Goal: Transaction & Acquisition: Purchase product/service

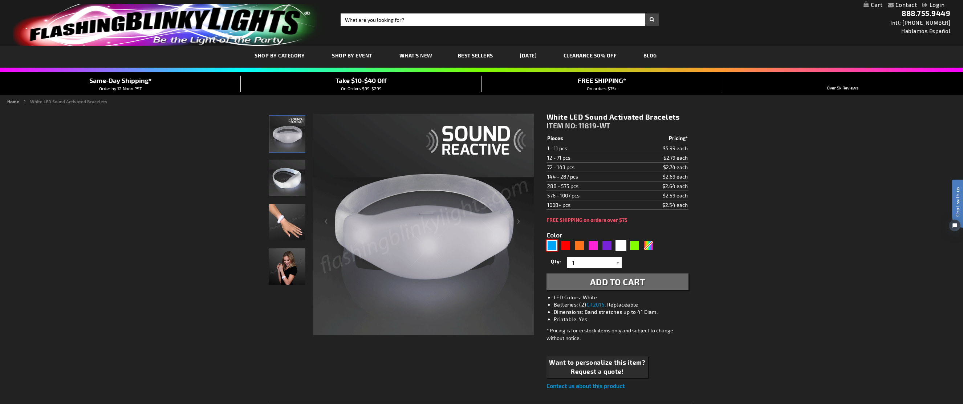
click at [548, 243] on div "Blue" at bounding box center [552, 245] width 11 height 11
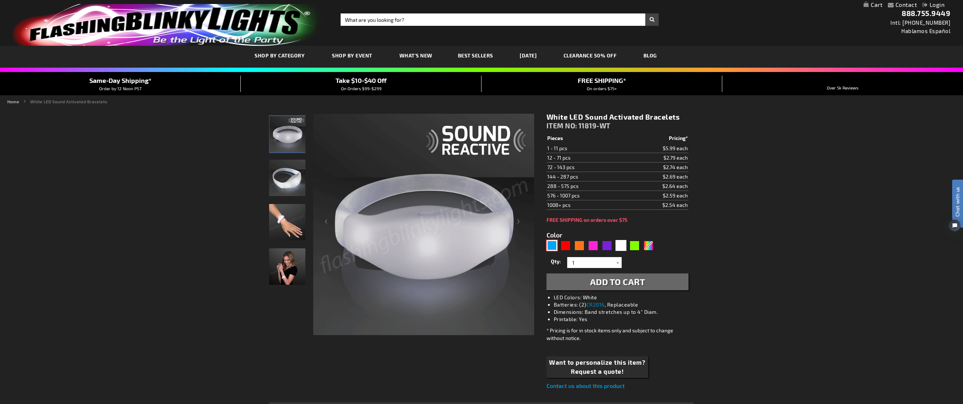
type input "5629"
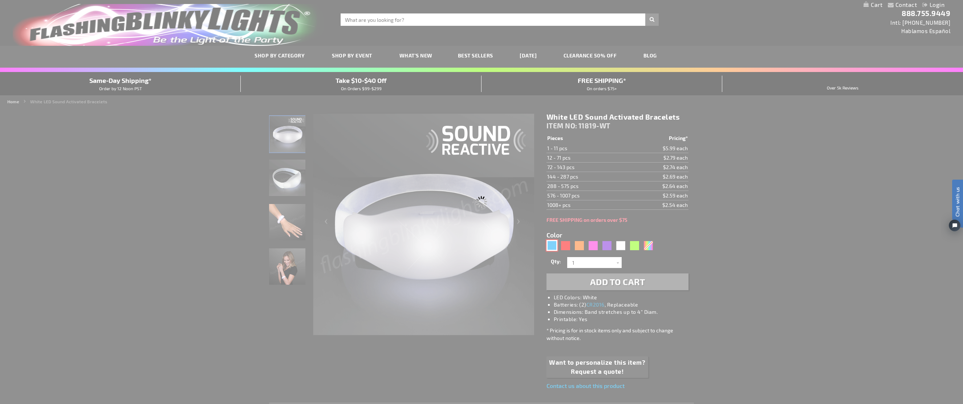
type input "11819-BL"
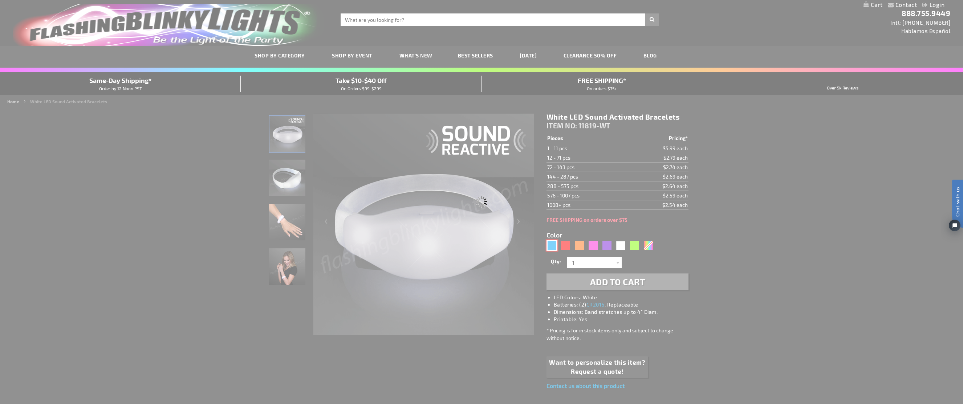
type input "Customize - Blue LED Sound Activated Bracelets - ITEM NO: 11819-BL"
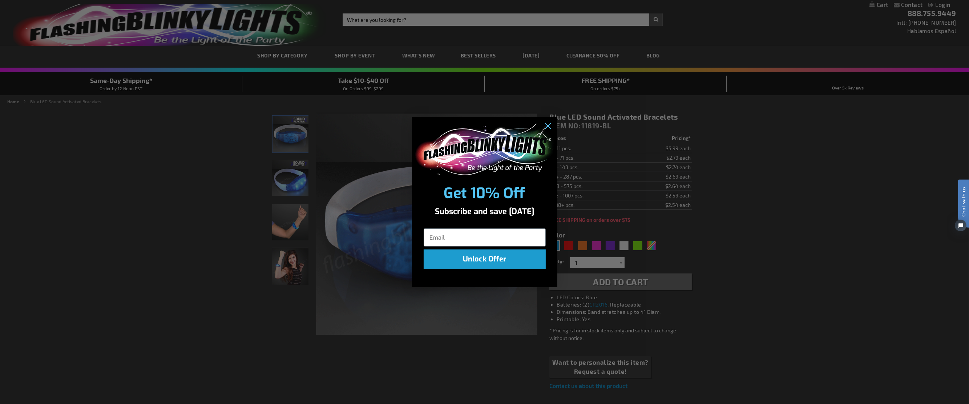
click at [905, 228] on div "Close dialog Get 10% Off Subscribe and save [DATE] Unlock Offer Submit" at bounding box center [484, 202] width 969 height 404
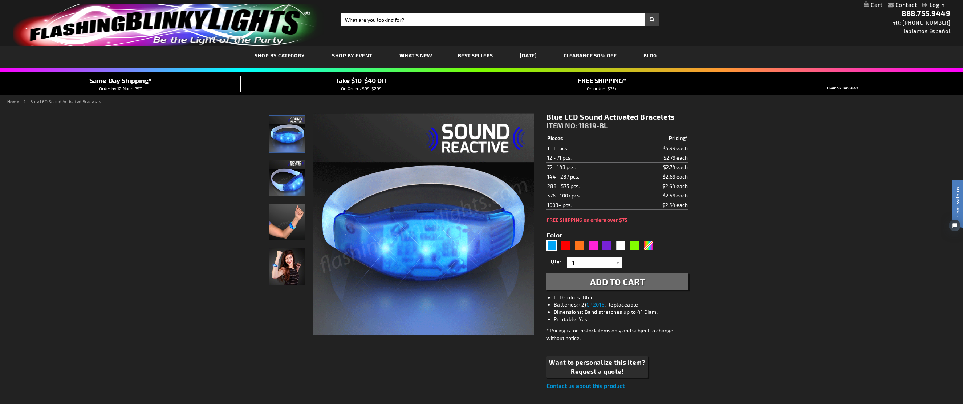
click at [292, 179] on img at bounding box center [287, 177] width 36 height 36
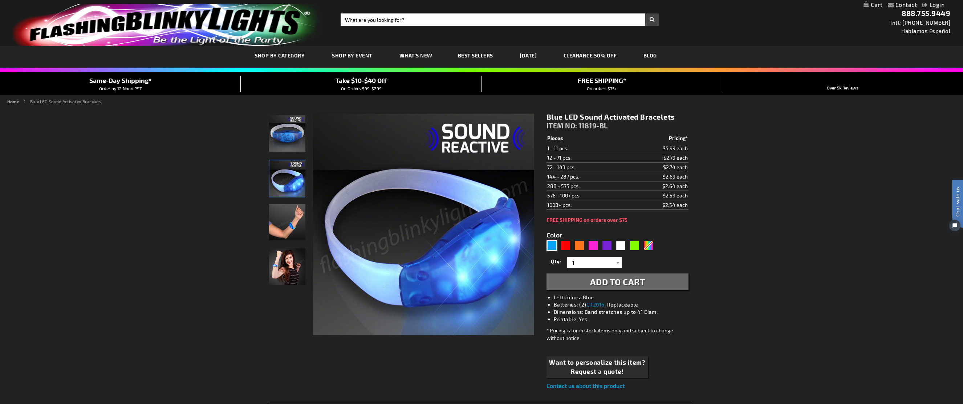
click at [284, 226] on img at bounding box center [287, 222] width 36 height 36
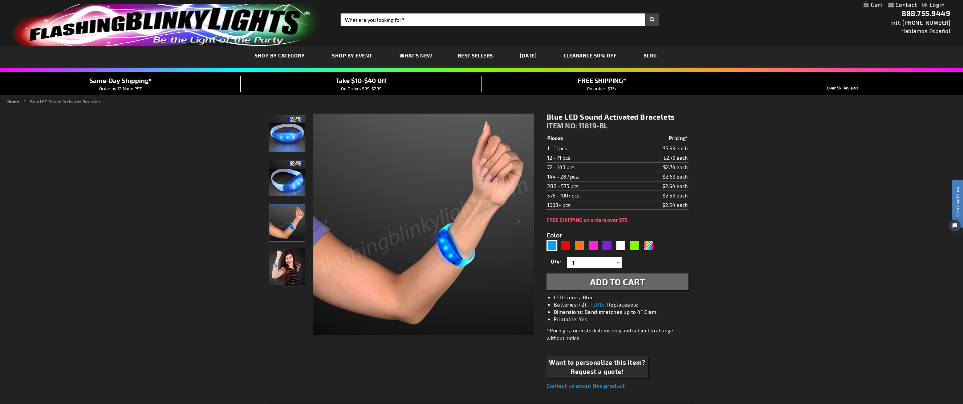
click at [302, 264] on img at bounding box center [287, 266] width 36 height 36
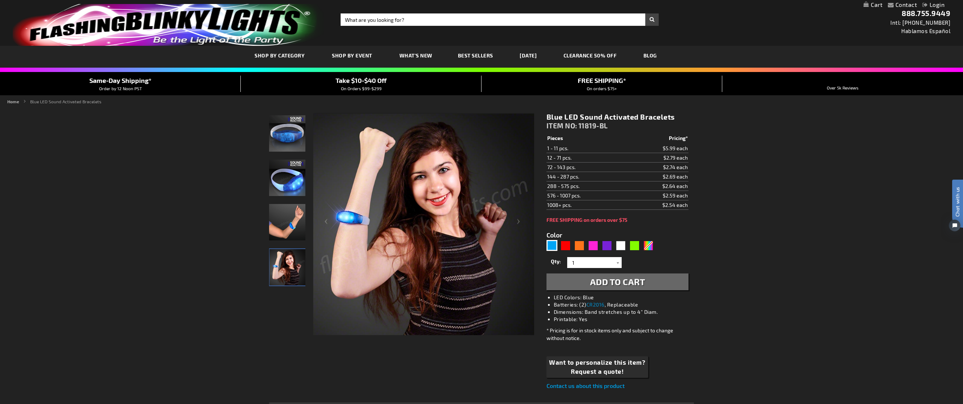
click at [286, 223] on img at bounding box center [287, 222] width 36 height 36
